Goal: Task Accomplishment & Management: Manage account settings

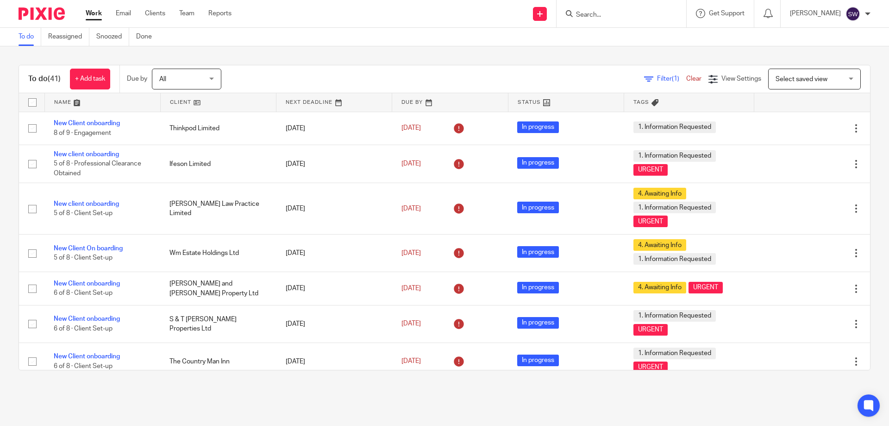
click at [617, 12] on input "Search" at bounding box center [616, 15] width 83 height 8
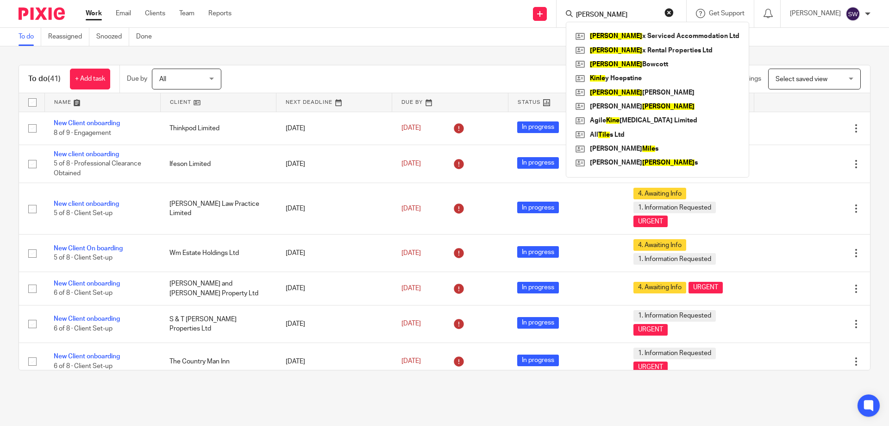
type input "kile"
click button "submit" at bounding box center [0, 0] width 0 height 0
click at [656, 51] on link at bounding box center [657, 51] width 169 height 14
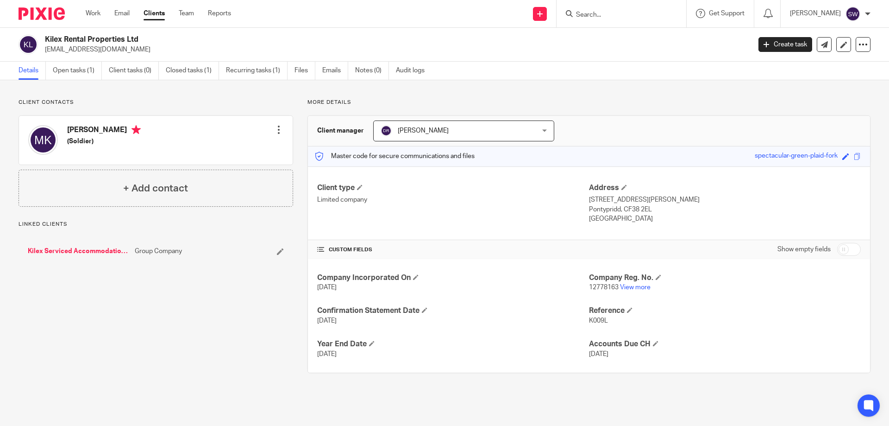
click at [165, 137] on div "[PERSON_NAME] (Soldier) Edit contact Create client from contact Export data Del…" at bounding box center [156, 140] width 274 height 49
click at [859, 43] on icon at bounding box center [863, 44] width 9 height 9
click at [826, 66] on link "Update from Companies House" at bounding box center [806, 67] width 102 height 13
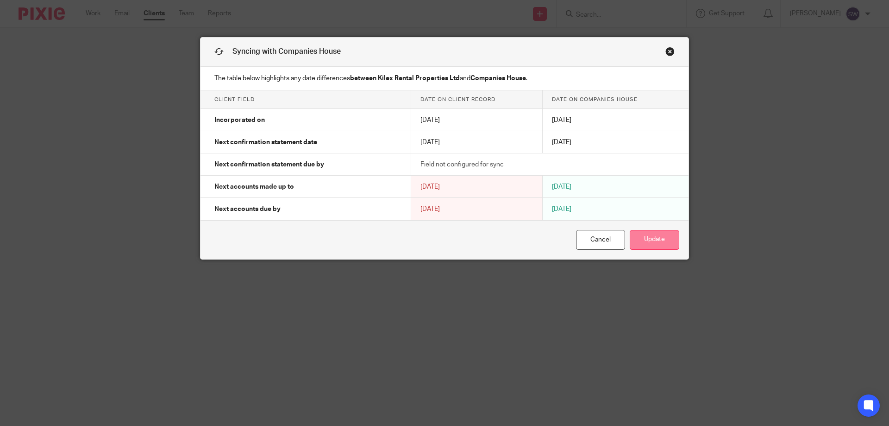
click at [642, 242] on button "Update" at bounding box center [655, 240] width 50 height 20
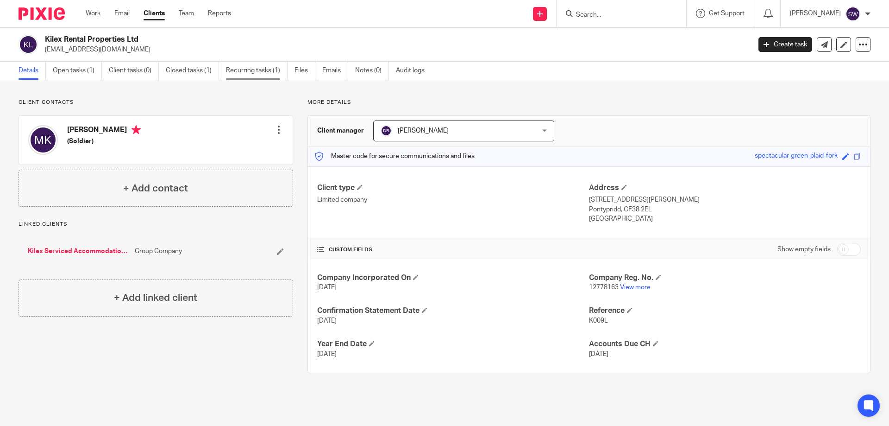
click at [248, 68] on link "Recurring tasks (1)" at bounding box center [257, 71] width 62 height 18
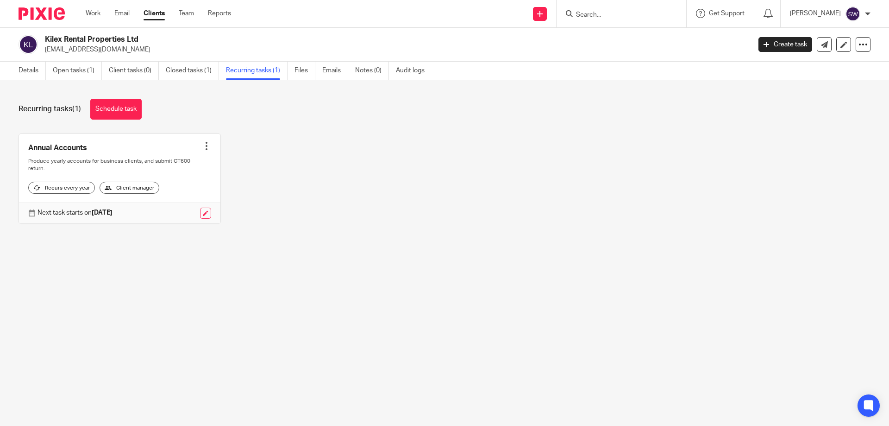
click at [203, 141] on div at bounding box center [206, 145] width 9 height 9
click at [185, 193] on button "Recalculate schedule" at bounding box center [169, 193] width 74 height 12
click at [201, 219] on link at bounding box center [205, 213] width 11 height 11
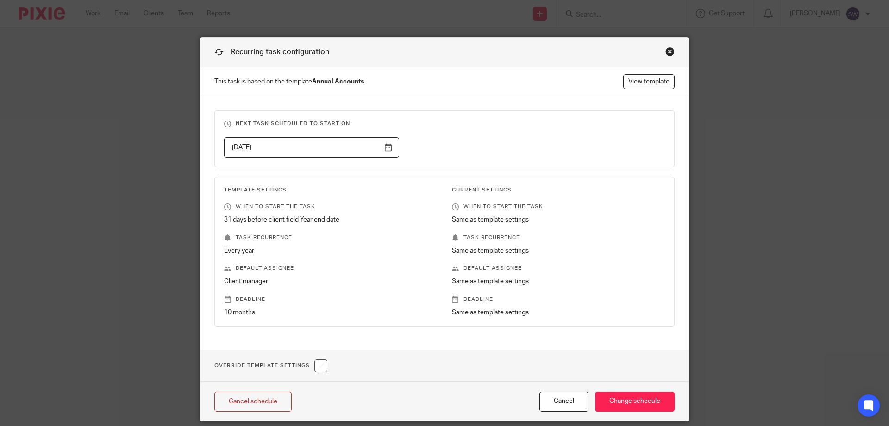
click at [666, 48] on div "Close this dialog window" at bounding box center [670, 51] width 9 height 9
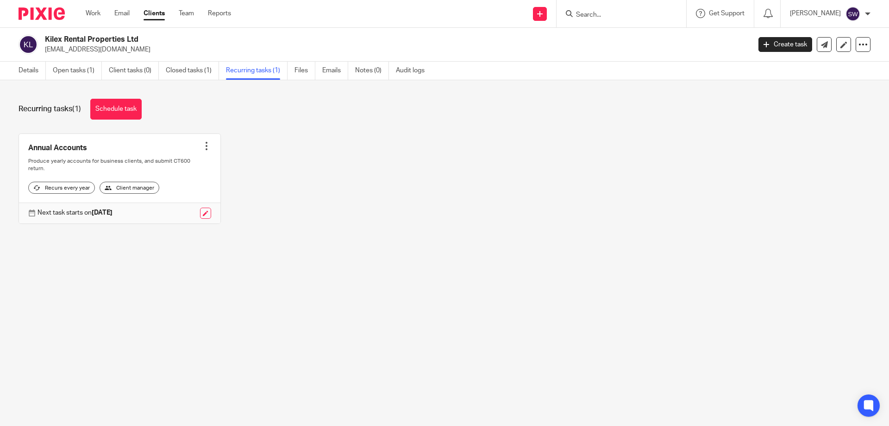
click at [203, 148] on div at bounding box center [206, 145] width 9 height 9
click at [175, 204] on span "Cancel schedule" at bounding box center [169, 204] width 49 height 6
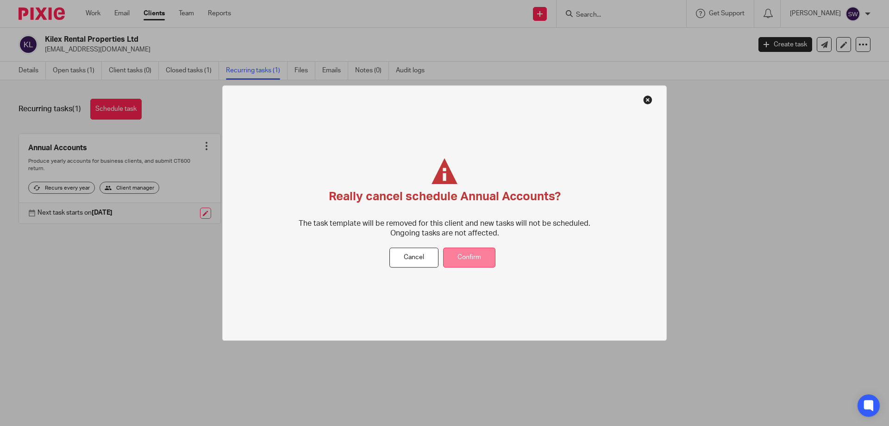
click at [472, 259] on button "Confirm" at bounding box center [469, 258] width 52 height 20
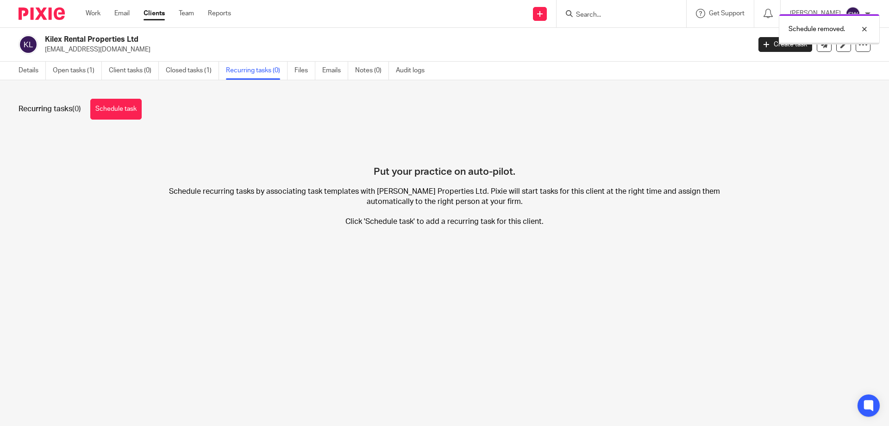
click at [259, 73] on link "Recurring tasks (0)" at bounding box center [257, 71] width 62 height 18
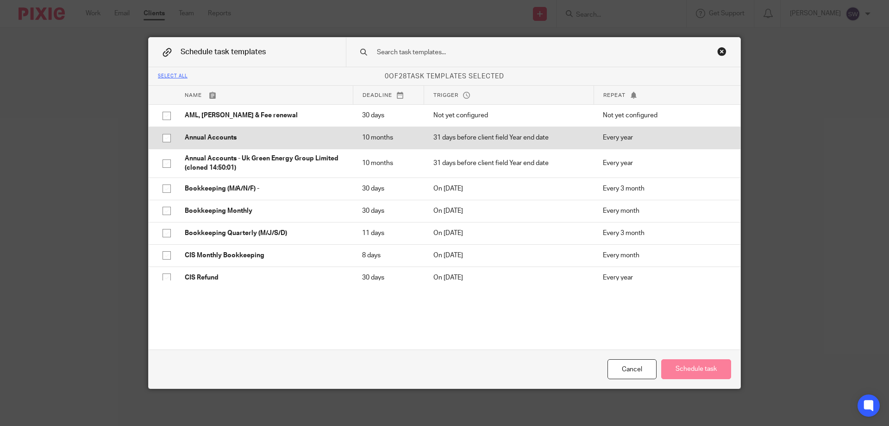
click at [162, 138] on input "checkbox" at bounding box center [167, 138] width 18 height 18
checkbox input "true"
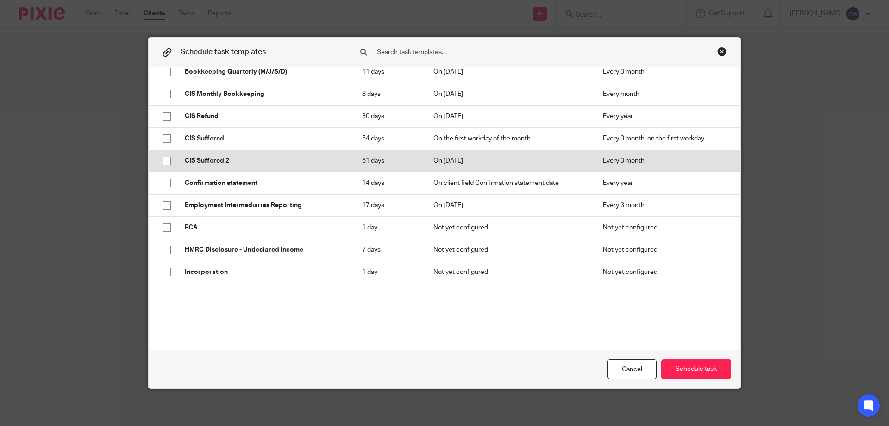
scroll to position [185, 0]
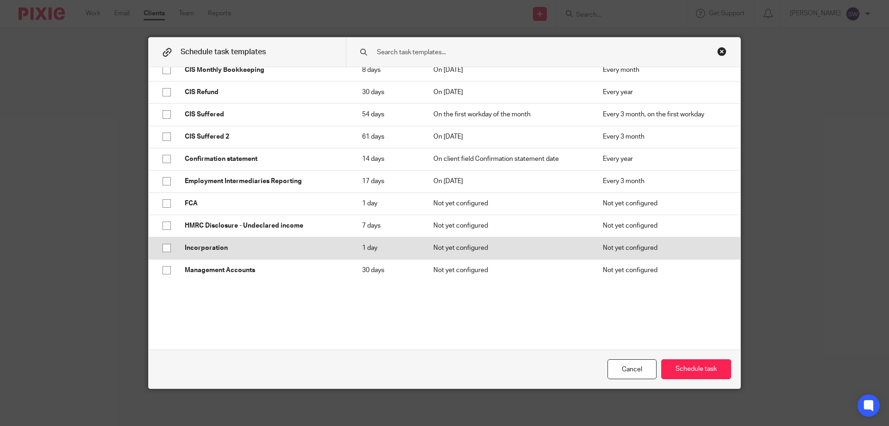
drag, startPoint x: 162, startPoint y: 157, endPoint x: 308, endPoint y: 238, distance: 166.3
click at [162, 157] on input "checkbox" at bounding box center [167, 159] width 18 height 18
checkbox input "true"
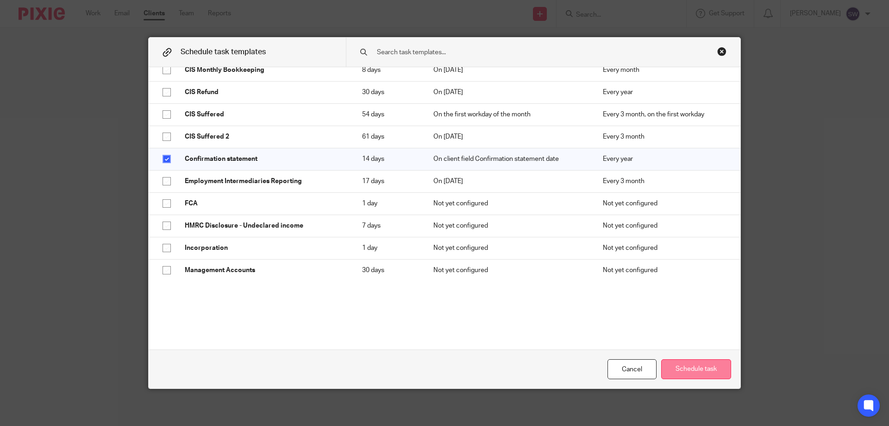
click at [698, 364] on button "Schedule task" at bounding box center [696, 369] width 70 height 20
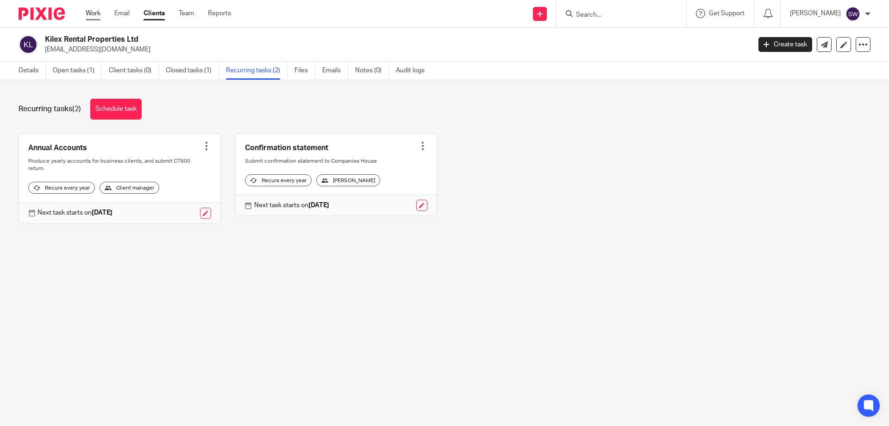
click at [96, 14] on link "Work" at bounding box center [93, 13] width 15 height 9
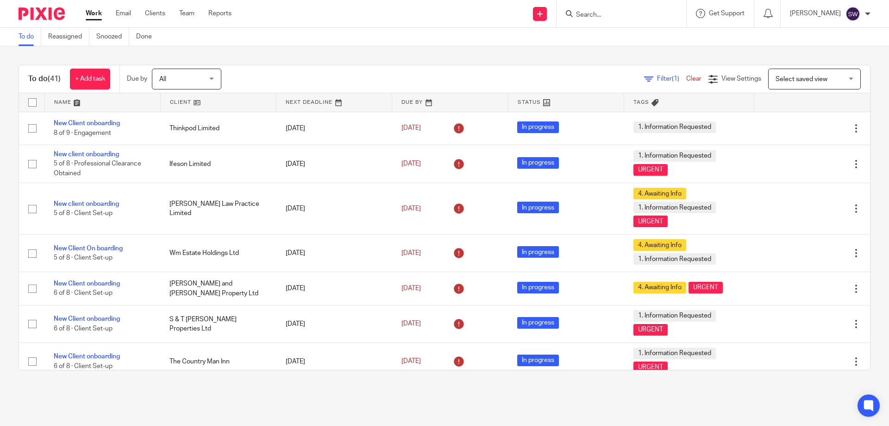
click at [609, 14] on input "Search" at bounding box center [616, 15] width 83 height 8
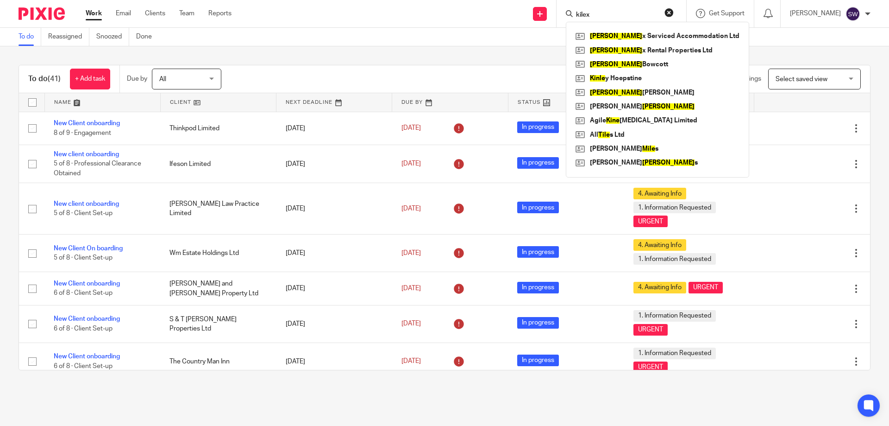
type input "kilex"
click button "submit" at bounding box center [0, 0] width 0 height 0
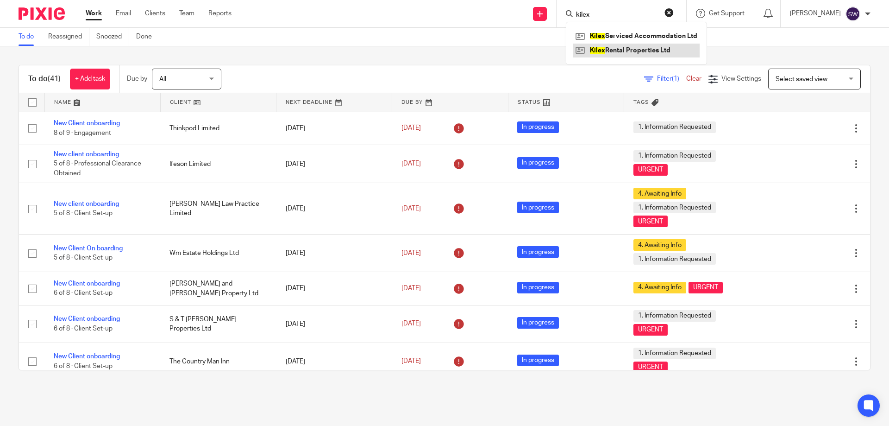
click at [624, 49] on link at bounding box center [636, 51] width 126 height 14
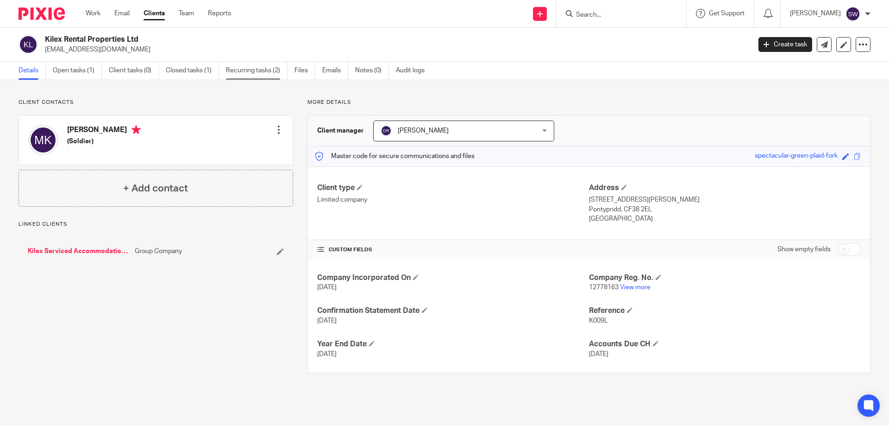
click at [258, 72] on link "Recurring tasks (2)" at bounding box center [257, 71] width 62 height 18
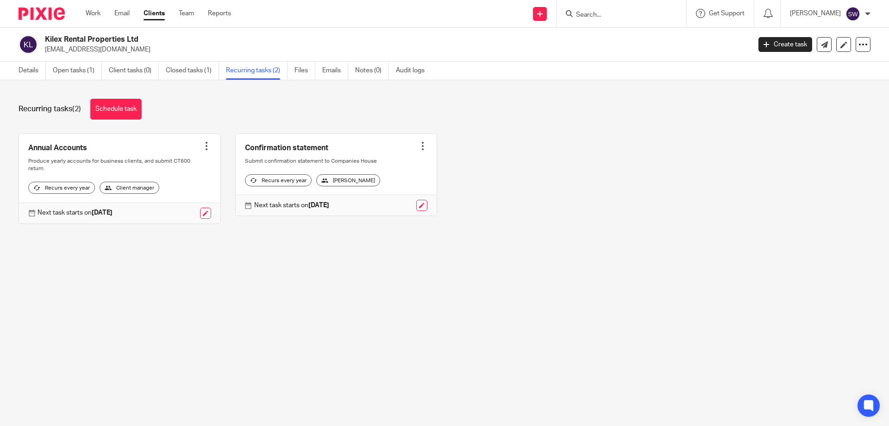
drag, startPoint x: 415, startPoint y: 152, endPoint x: 413, endPoint y: 165, distance: 12.6
click at [415, 152] on link at bounding box center [336, 175] width 201 height 82
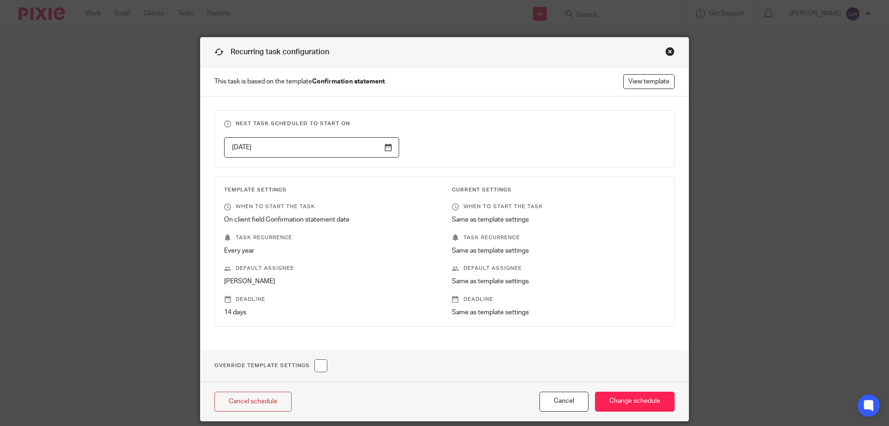
click at [666, 50] on div "Close this dialog window" at bounding box center [670, 51] width 9 height 9
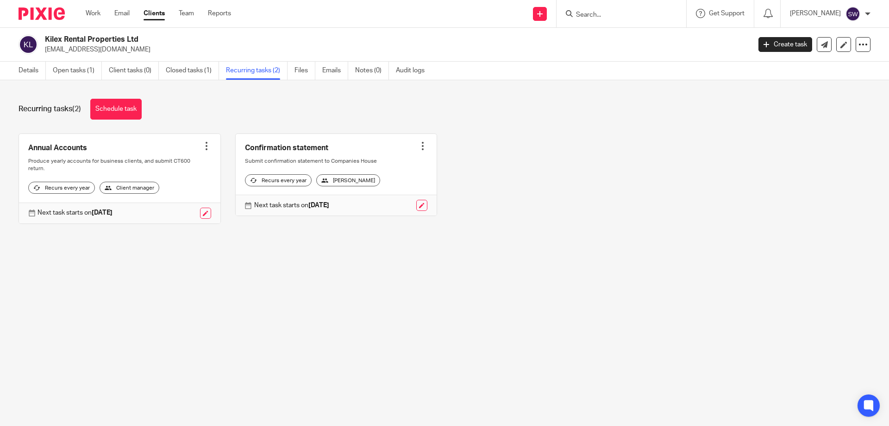
click at [418, 147] on div at bounding box center [422, 145] width 9 height 9
click at [401, 201] on span "Cancel schedule" at bounding box center [382, 204] width 49 height 6
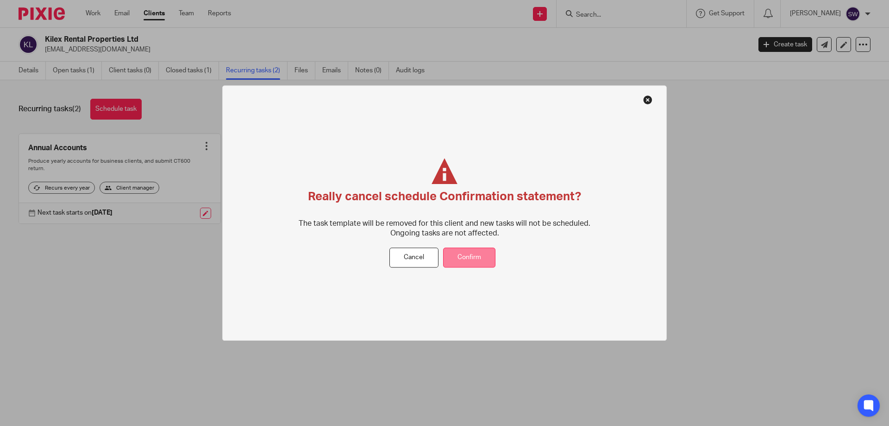
click at [466, 262] on button "Confirm" at bounding box center [469, 258] width 52 height 20
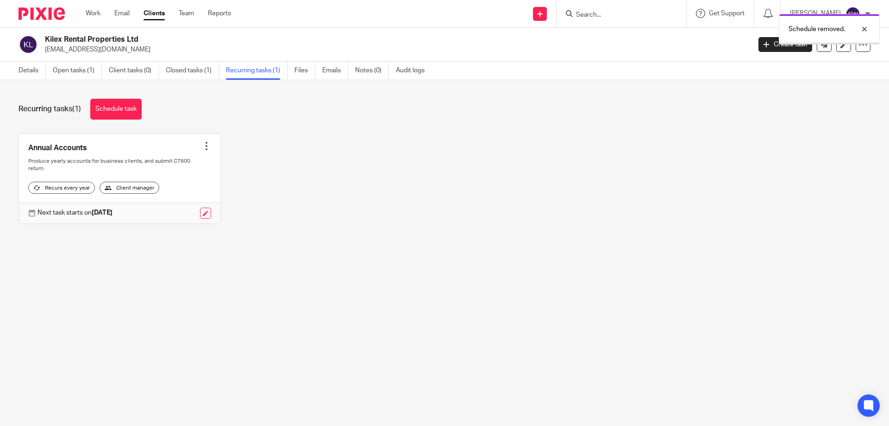
click at [202, 147] on div at bounding box center [206, 145] width 9 height 9
click at [171, 205] on span "Cancel schedule" at bounding box center [169, 204] width 49 height 6
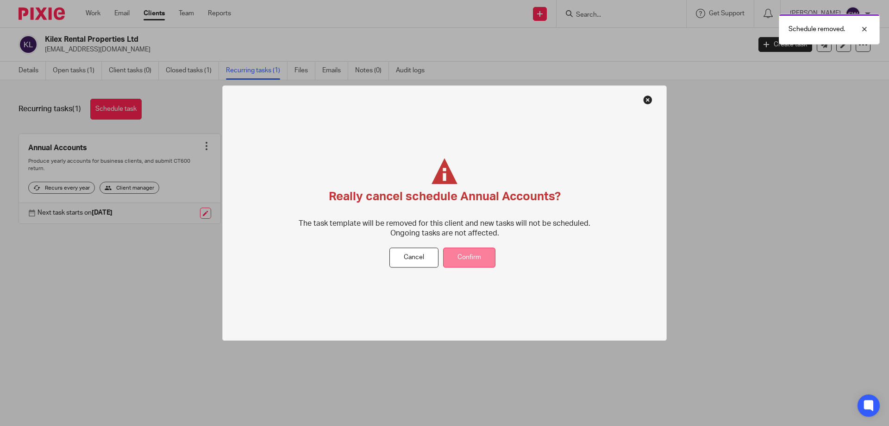
click at [463, 254] on button "Confirm" at bounding box center [469, 258] width 52 height 20
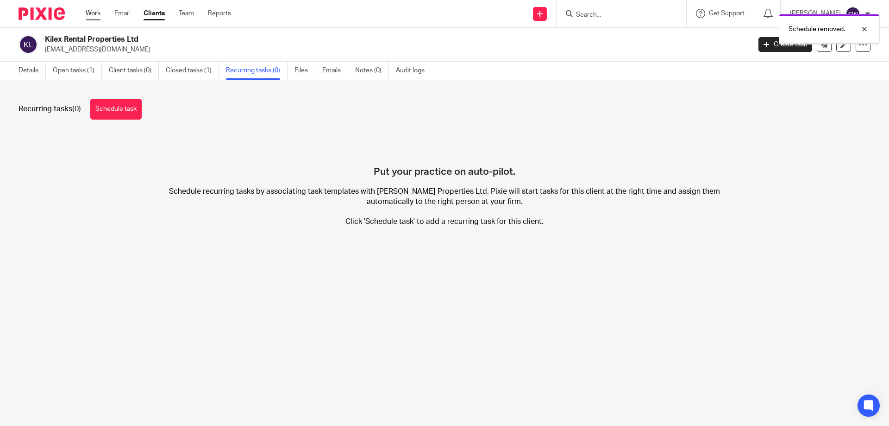
click at [94, 16] on link "Work" at bounding box center [93, 13] width 15 height 9
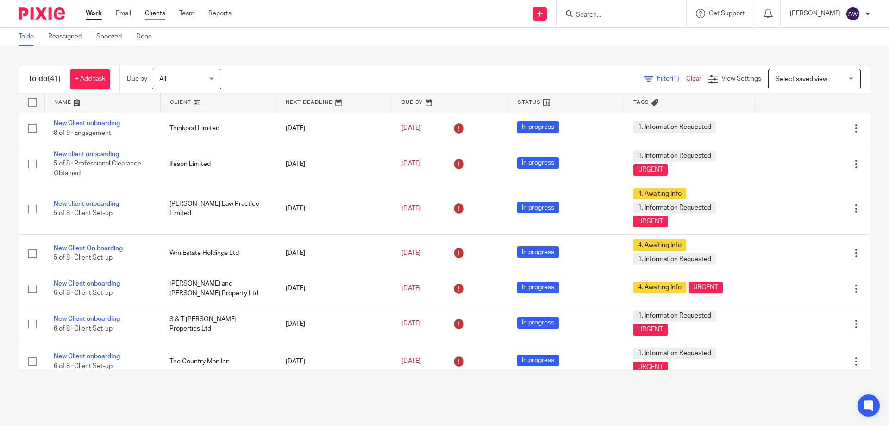
click at [155, 15] on link "Clients" at bounding box center [155, 13] width 20 height 9
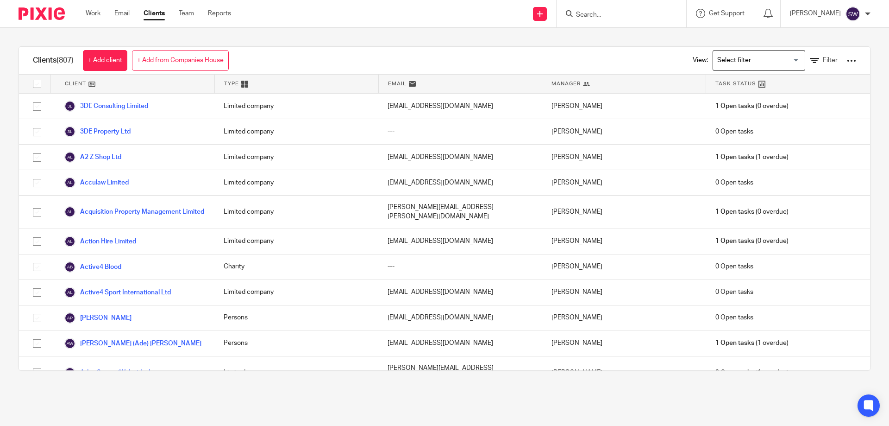
click at [605, 10] on form at bounding box center [624, 14] width 99 height 12
click at [614, 12] on input "Search" at bounding box center [616, 15] width 83 height 8
type input "kilex"
click at [653, 45] on link at bounding box center [636, 51] width 126 height 14
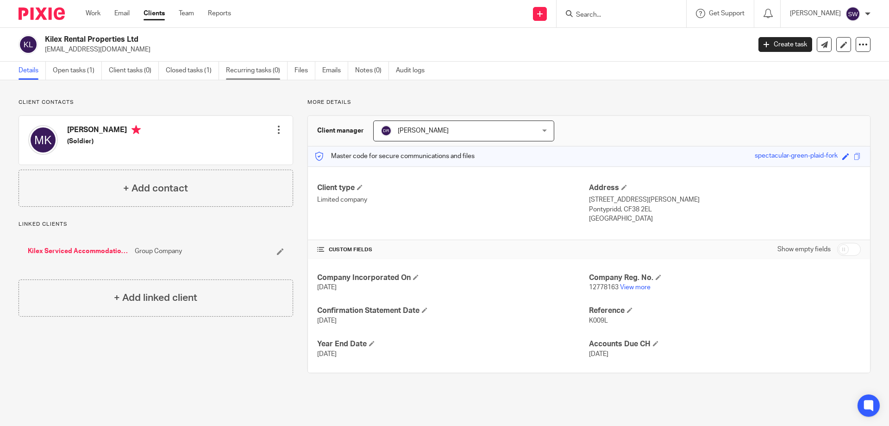
click at [259, 70] on link "Recurring tasks (0)" at bounding box center [257, 71] width 62 height 18
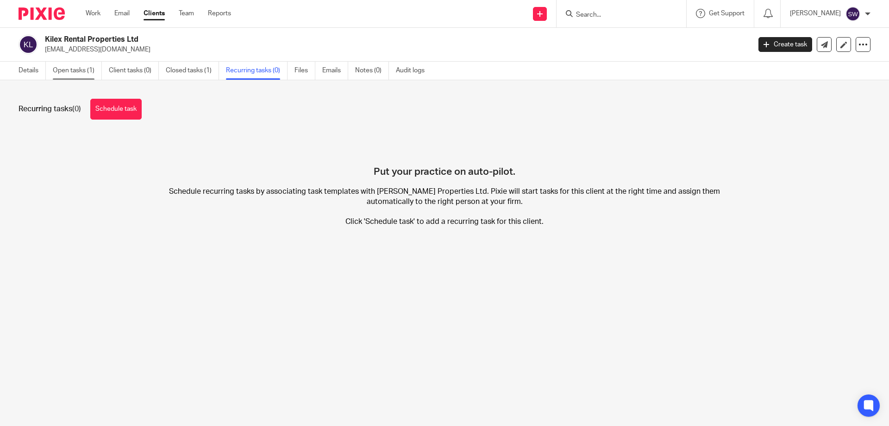
click at [59, 67] on link "Open tasks (1)" at bounding box center [77, 71] width 49 height 18
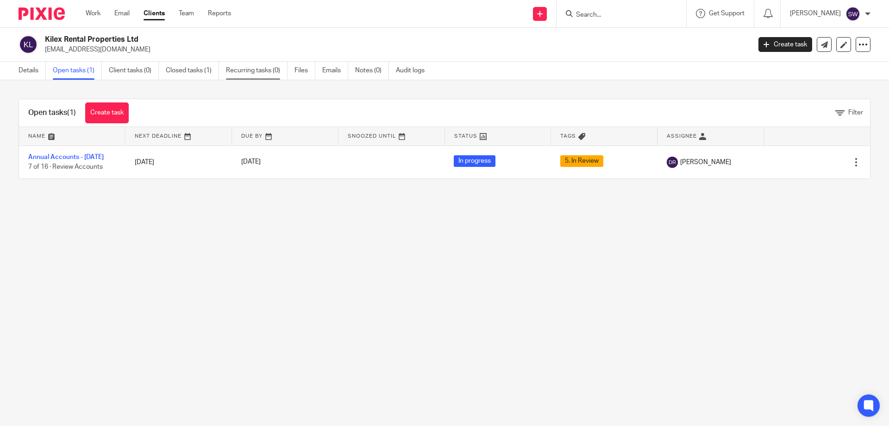
click at [261, 74] on link "Recurring tasks (0)" at bounding box center [257, 71] width 62 height 18
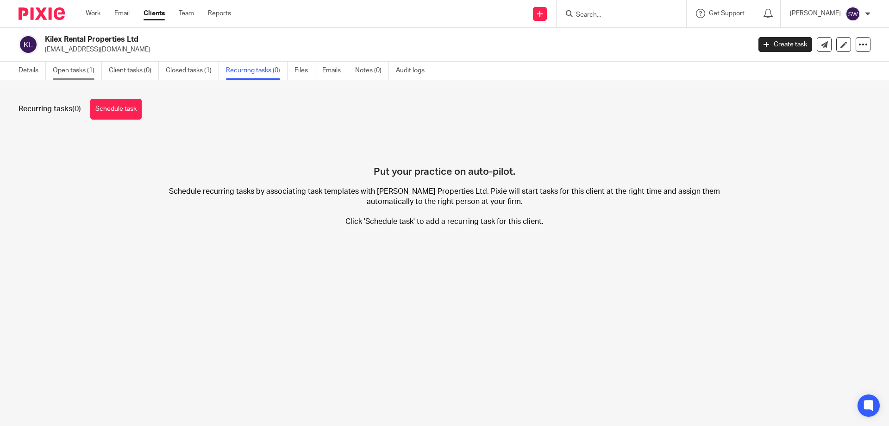
click at [75, 66] on link "Open tasks (1)" at bounding box center [77, 71] width 49 height 18
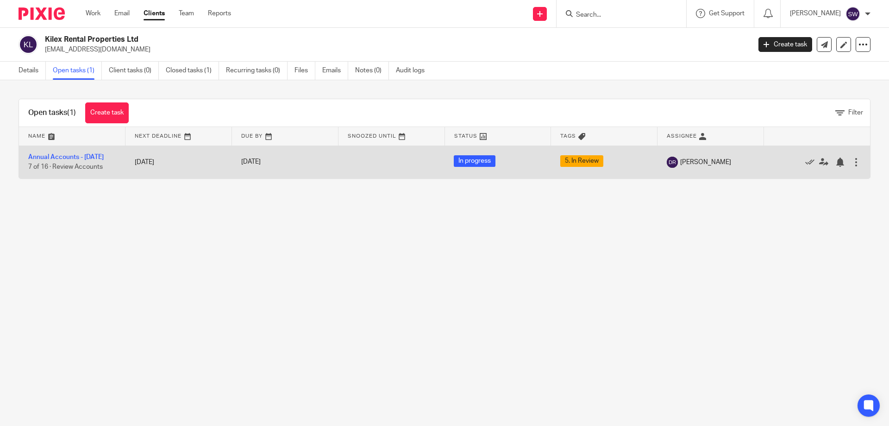
click at [852, 162] on div at bounding box center [856, 161] width 9 height 9
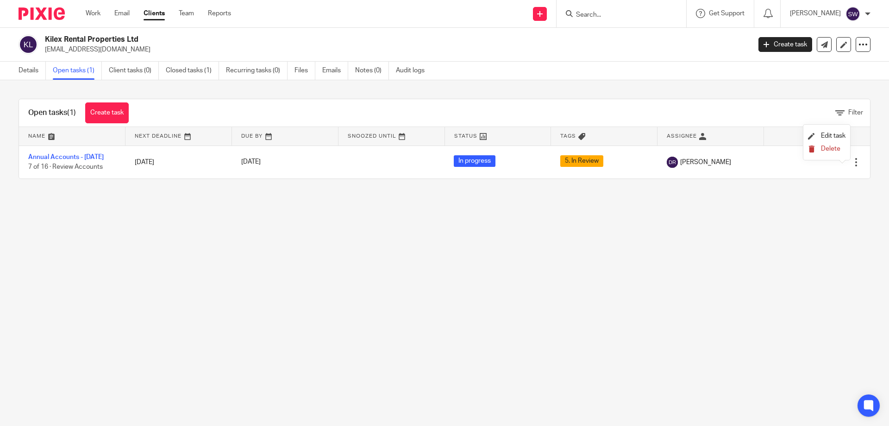
click at [834, 145] on span "Delete" at bounding box center [830, 148] width 19 height 6
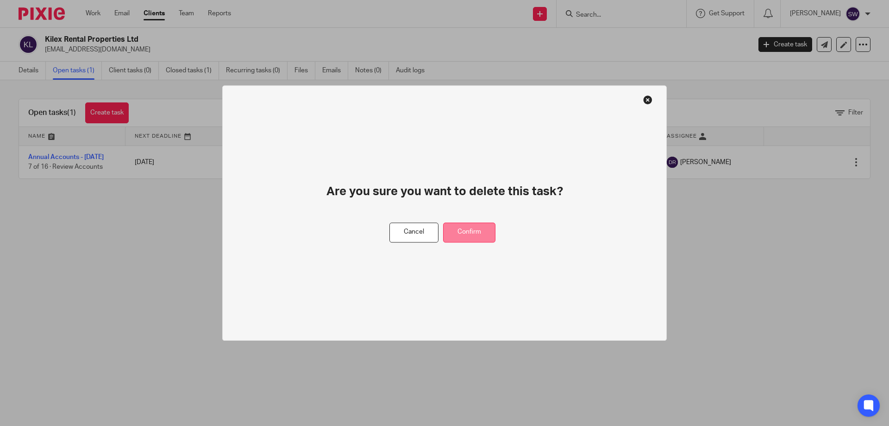
click at [476, 233] on button "Confirm" at bounding box center [469, 232] width 52 height 20
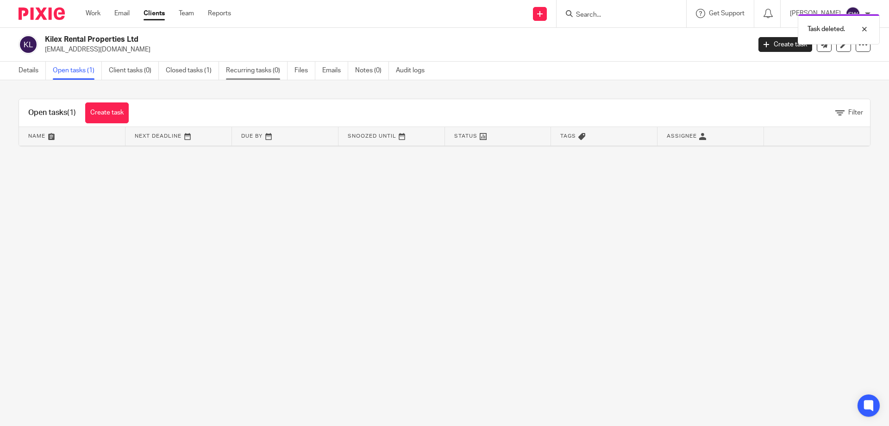
click at [253, 68] on link "Recurring tasks (0)" at bounding box center [257, 71] width 62 height 18
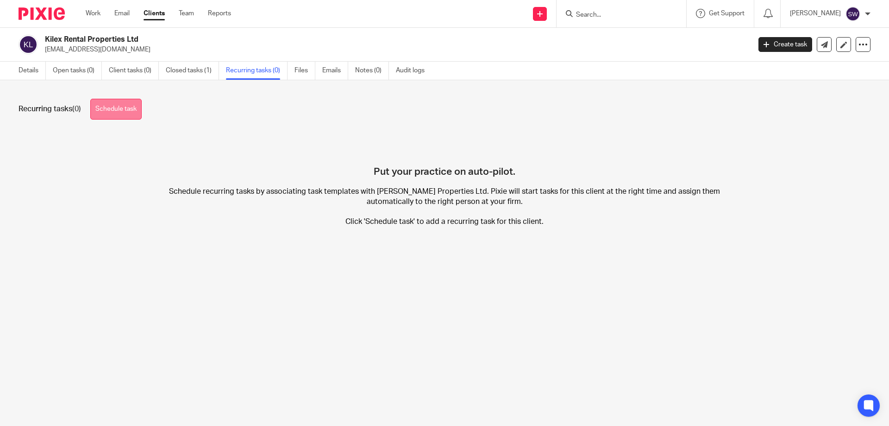
click at [125, 110] on link "Schedule task" at bounding box center [115, 109] width 51 height 21
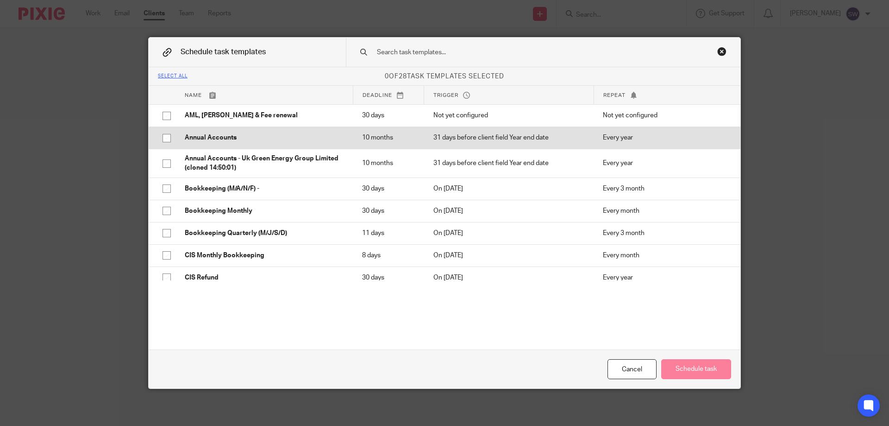
click at [163, 138] on input "checkbox" at bounding box center [167, 138] width 18 height 18
checkbox input "true"
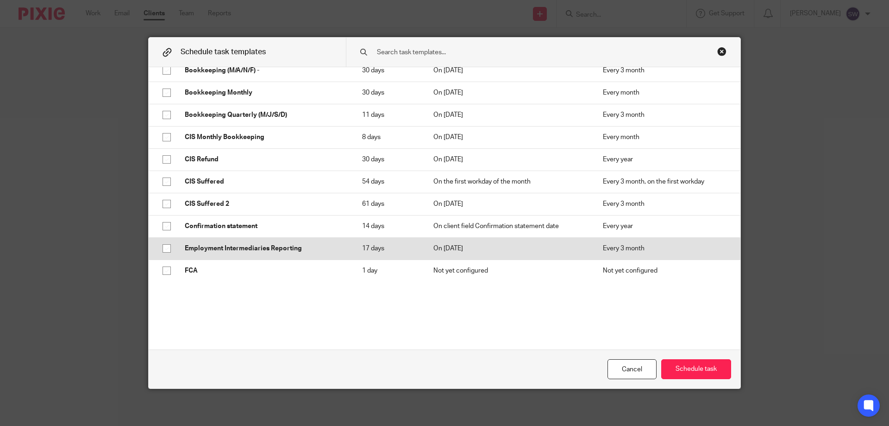
scroll to position [139, 0]
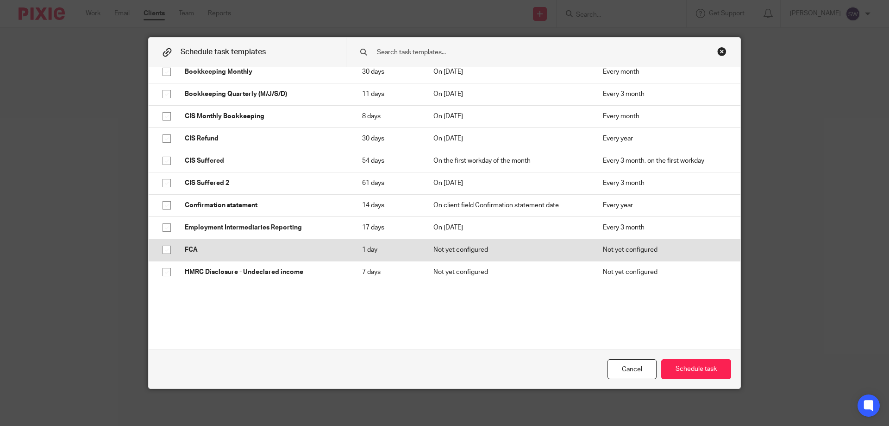
drag, startPoint x: 163, startPoint y: 205, endPoint x: 296, endPoint y: 260, distance: 144.9
click at [163, 204] on input "checkbox" at bounding box center [167, 205] width 18 height 18
checkbox input "true"
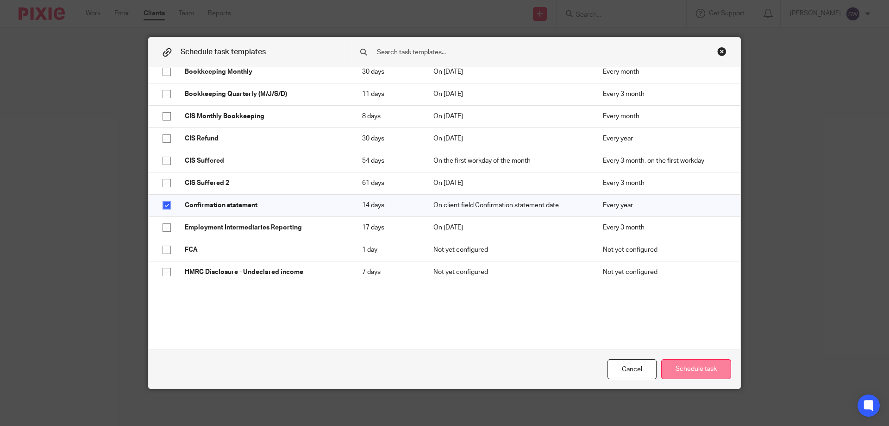
click at [701, 371] on button "Schedule task" at bounding box center [696, 369] width 70 height 20
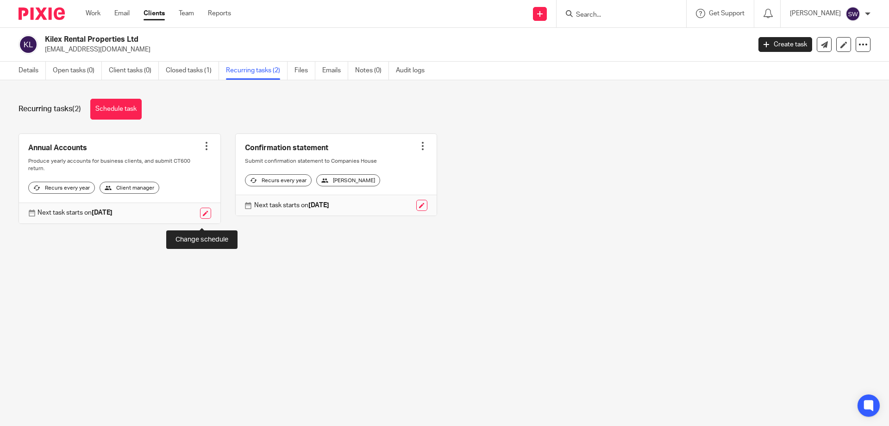
click at [201, 219] on link at bounding box center [205, 213] width 11 height 11
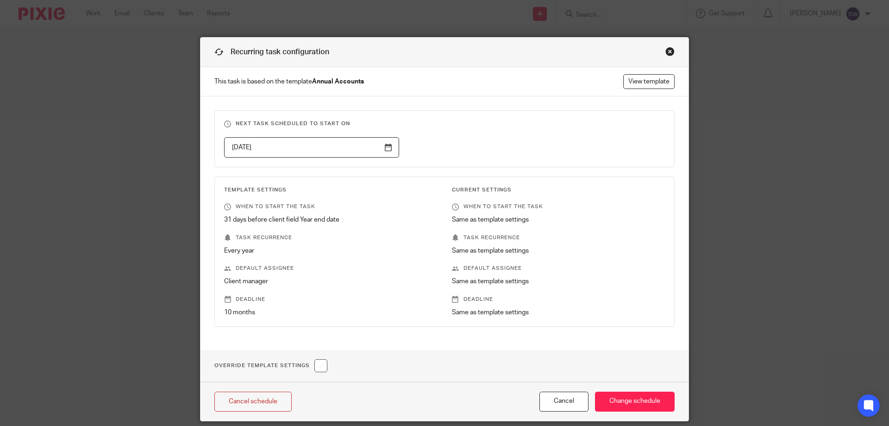
scroll to position [32, 0]
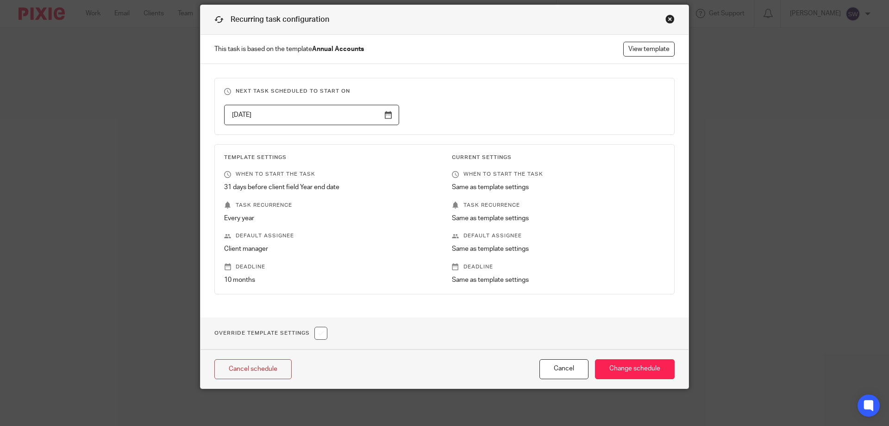
click at [384, 116] on input "[DATE]" at bounding box center [311, 115] width 175 height 21
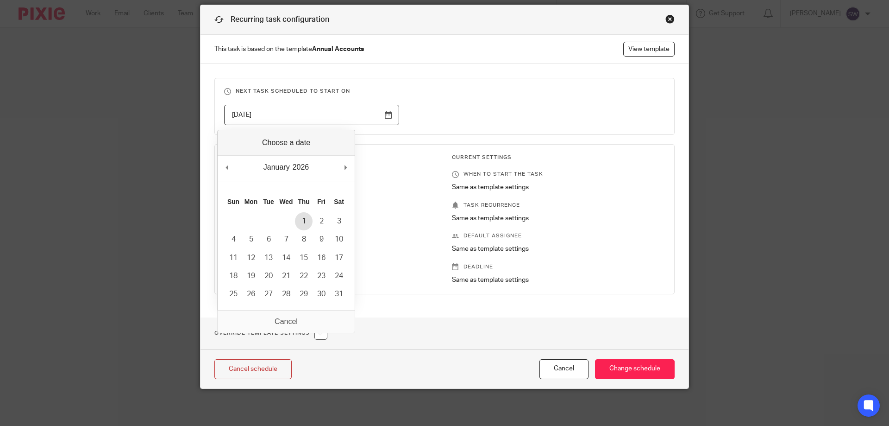
type input "[DATE]"
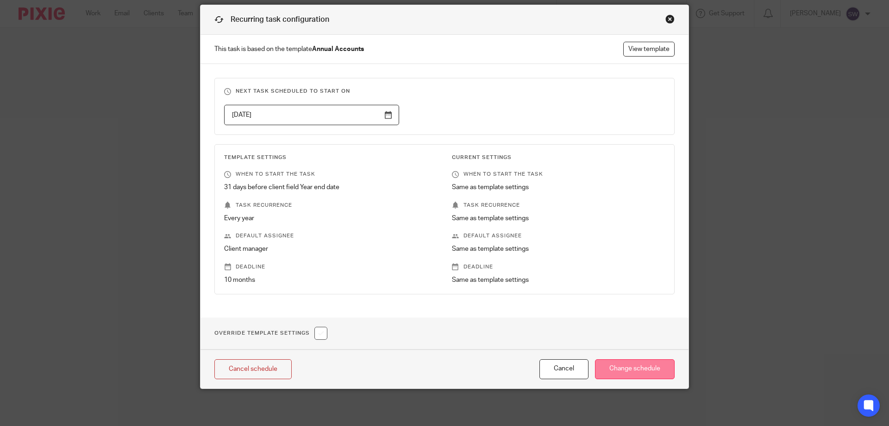
click at [647, 368] on input "Change schedule" at bounding box center [635, 369] width 80 height 20
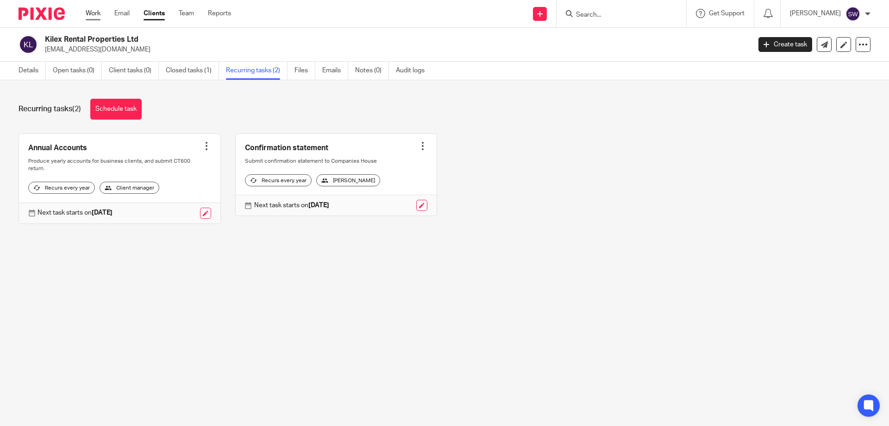
click at [98, 18] on link "Work" at bounding box center [93, 13] width 15 height 9
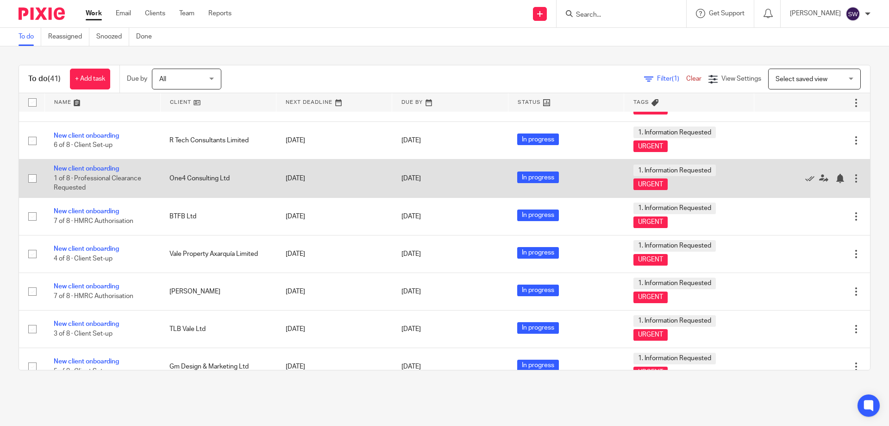
scroll to position [973, 0]
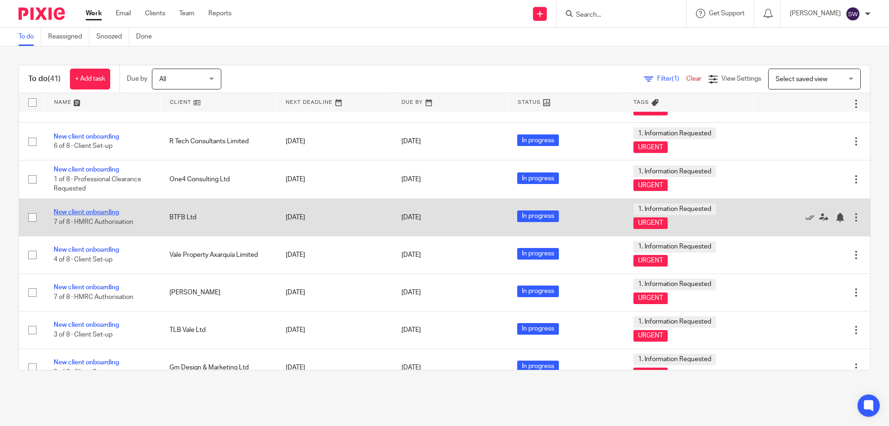
click at [96, 210] on link "New client onboarding" at bounding box center [86, 212] width 65 height 6
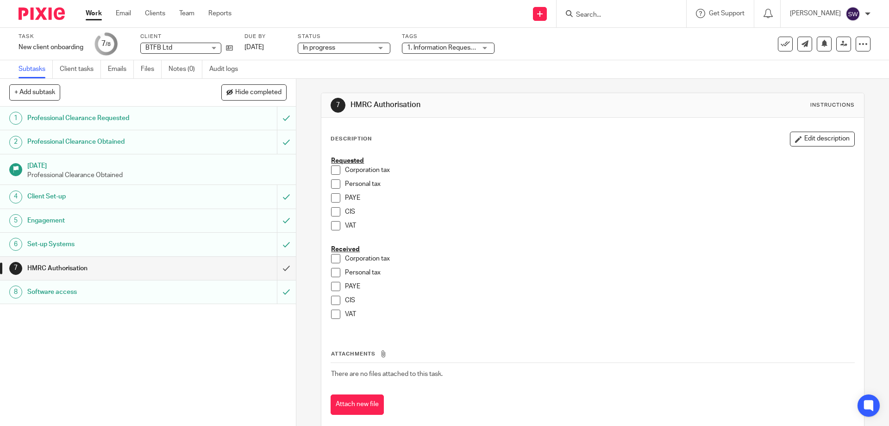
click at [334, 200] on span at bounding box center [335, 197] width 9 height 9
click at [333, 283] on span at bounding box center [335, 286] width 9 height 9
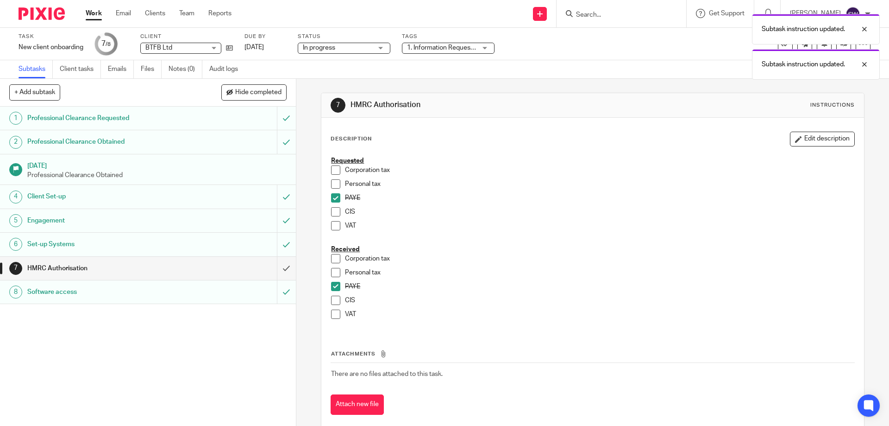
click at [331, 287] on span at bounding box center [335, 286] width 9 height 9
click at [332, 268] on span at bounding box center [335, 272] width 9 height 9
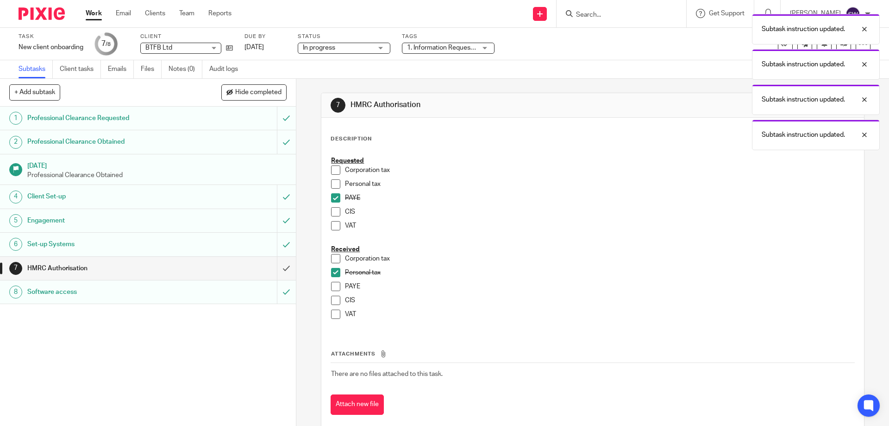
click at [333, 198] on span at bounding box center [335, 197] width 9 height 9
click at [331, 185] on span at bounding box center [335, 183] width 9 height 9
